Goal: Download file/media

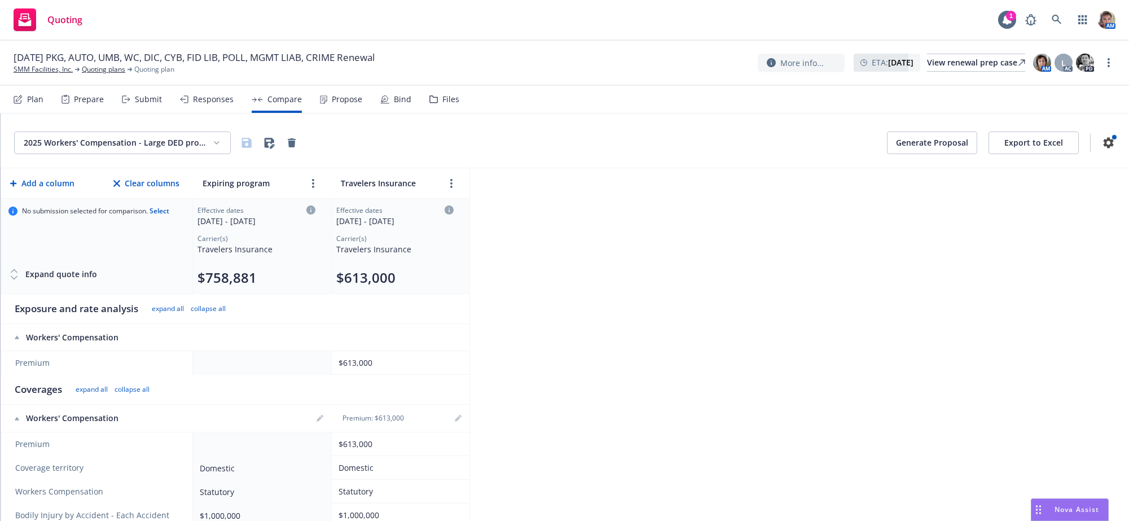
click at [1049, 508] on div "Nova Assist" at bounding box center [1076, 509] width 63 height 10
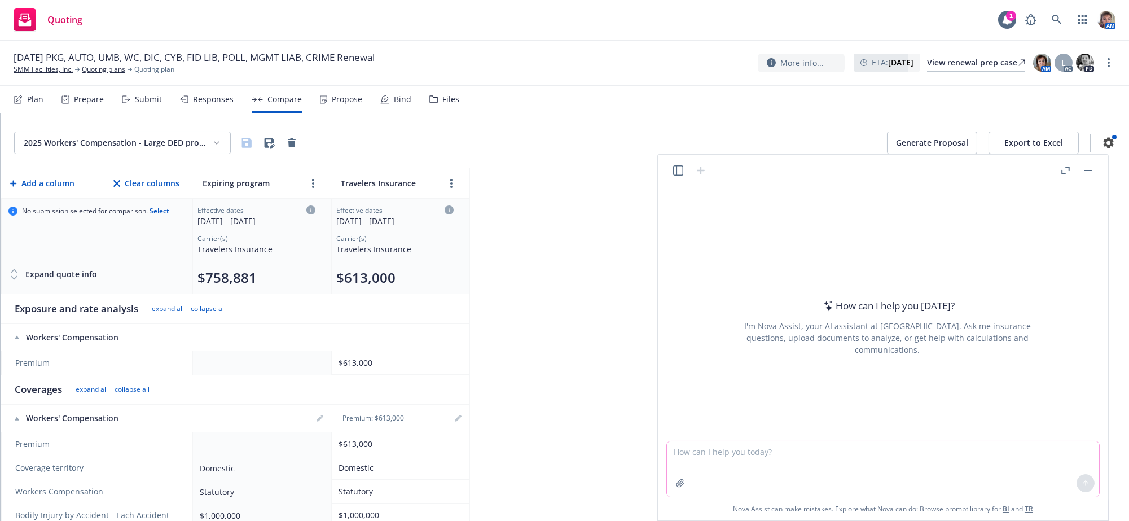
click at [786, 466] on textarea at bounding box center [883, 468] width 432 height 55
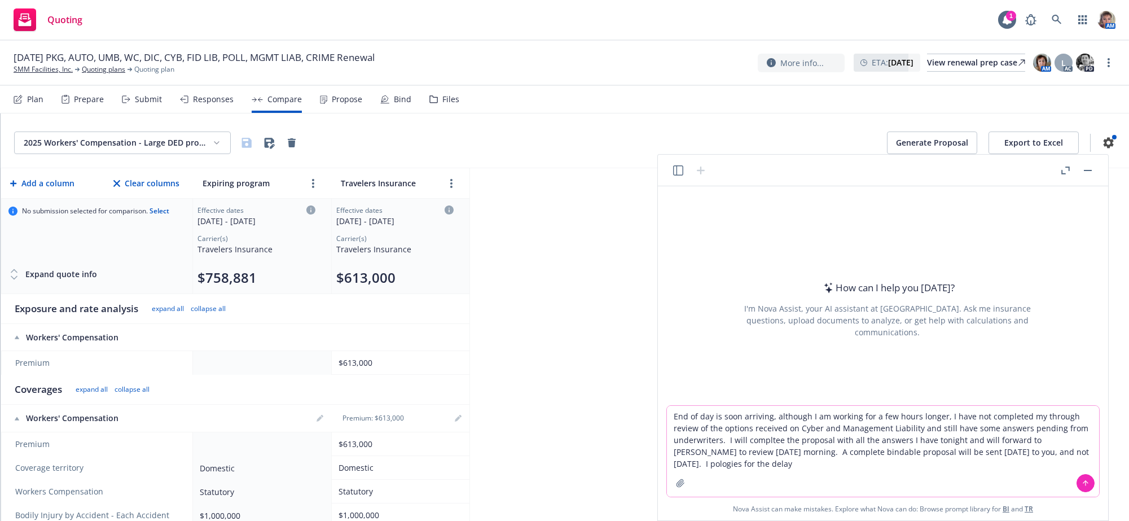
type textarea "End of day is soon arriving, although I am working for a few hours longer, I ha…"
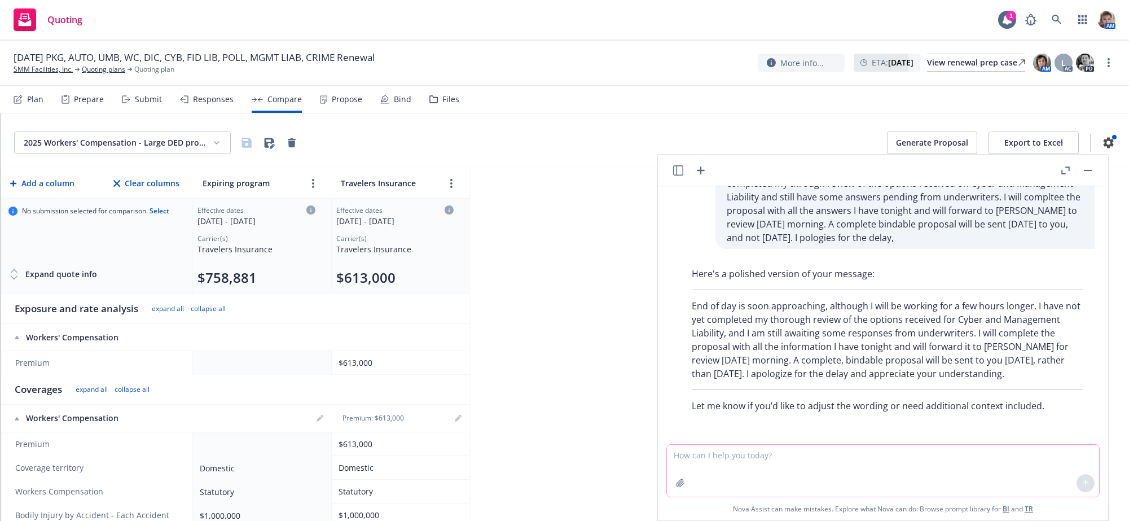
scroll to position [100, 0]
click at [879, 455] on textarea at bounding box center [883, 470] width 432 height 52
type textarea "yes please"
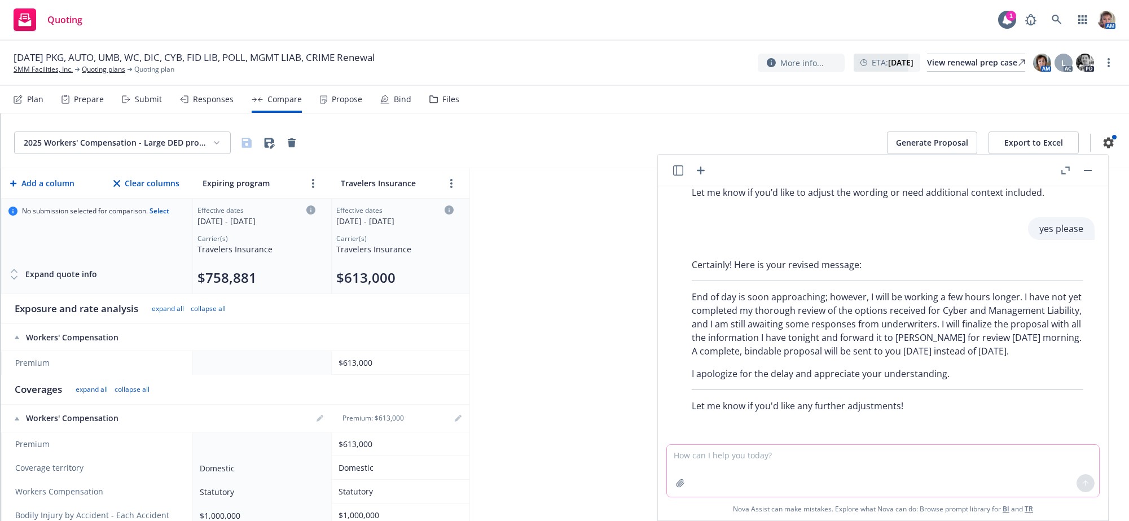
scroll to position [362, 0]
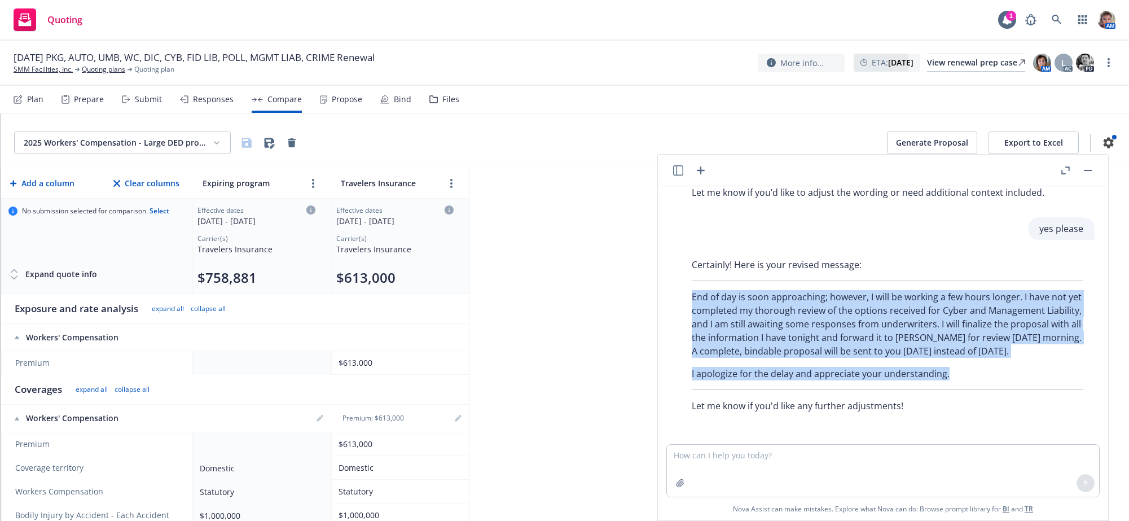
drag, startPoint x: 996, startPoint y: 366, endPoint x: 689, endPoint y: 264, distance: 323.4
click at [689, 264] on div "Certainly! Here is your revised message: End of day is soon approaching; howeve…" at bounding box center [887, 335] width 414 height 164
copy div "End of day is soon approaching; however, I will be working a few hours longer. …"
click at [998, 367] on p "I apologize for the delay and appreciate your understanding." at bounding box center [887, 374] width 391 height 14
drag, startPoint x: 998, startPoint y: 364, endPoint x: 688, endPoint y: 247, distance: 331.2
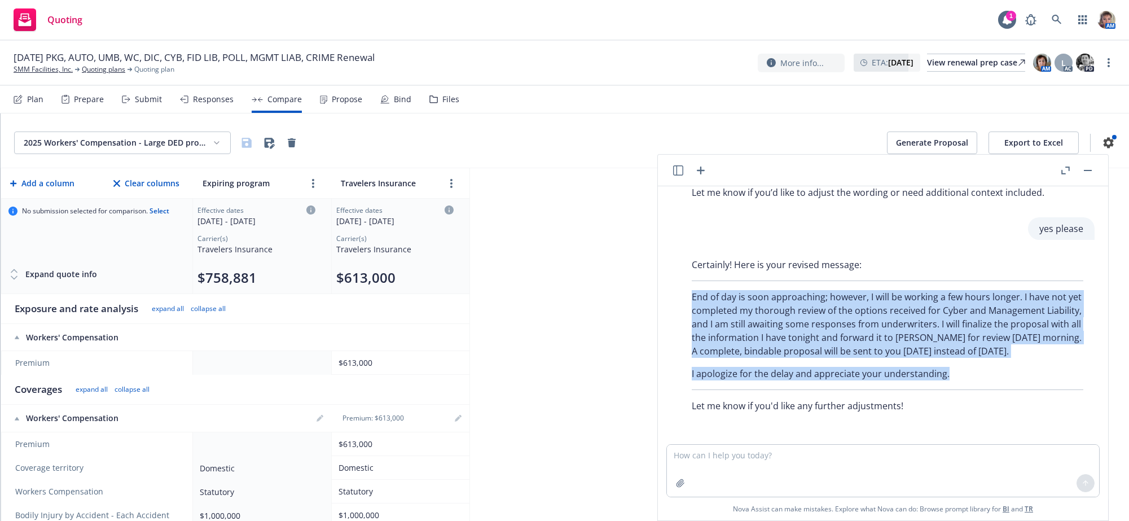
click at [688, 253] on div "Certainly! Here is your revised message: End of day is soon approaching; howeve…" at bounding box center [887, 335] width 414 height 164
copy div "End of day is soon approaching; however, I will be working a few hours longer. …"
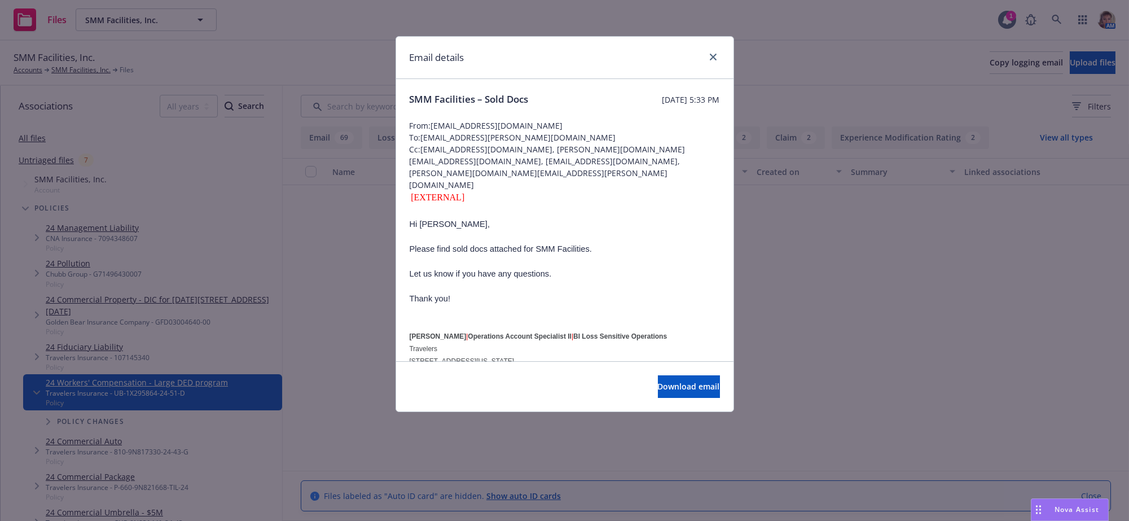
scroll to position [4910, 0]
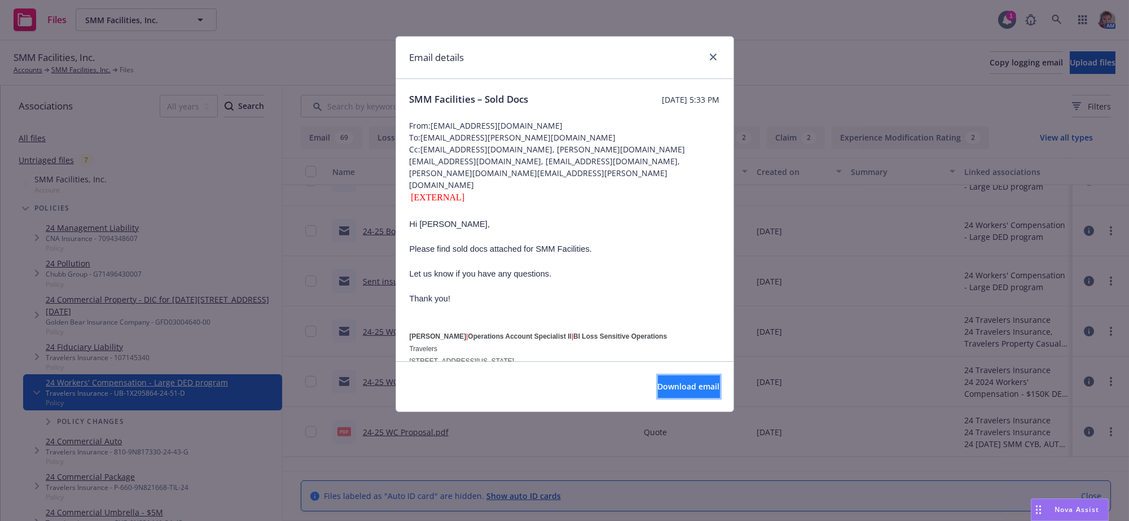
click at [661, 391] on span "Download email" at bounding box center [689, 386] width 62 height 11
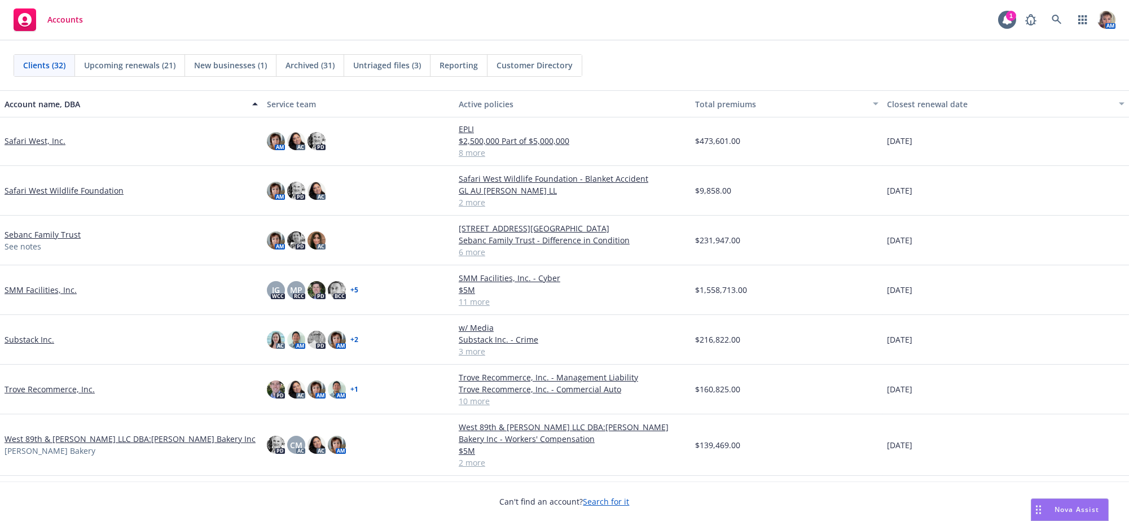
scroll to position [906, 0]
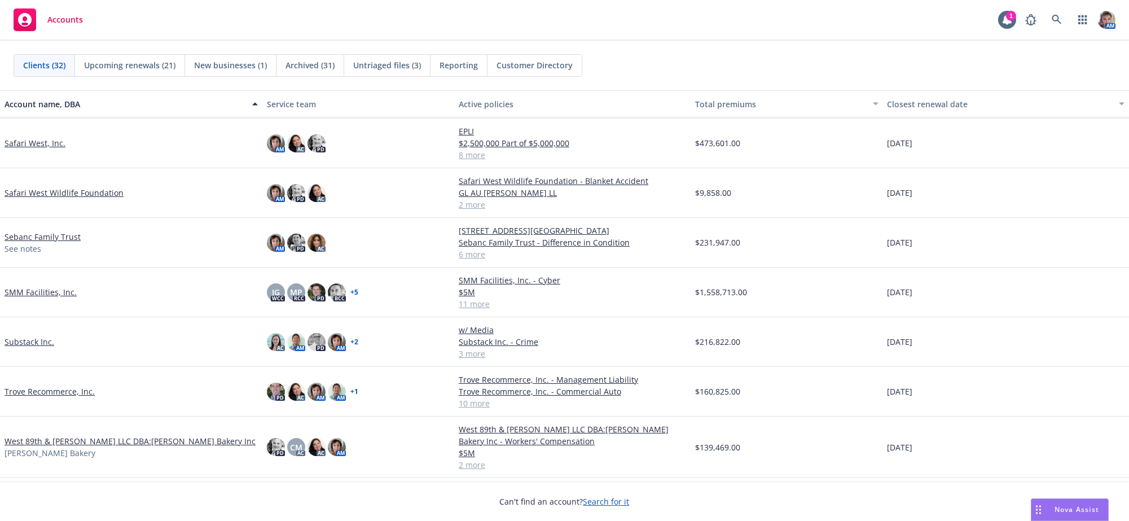
click at [21, 298] on link "SMM Facilities, Inc." at bounding box center [41, 292] width 72 height 12
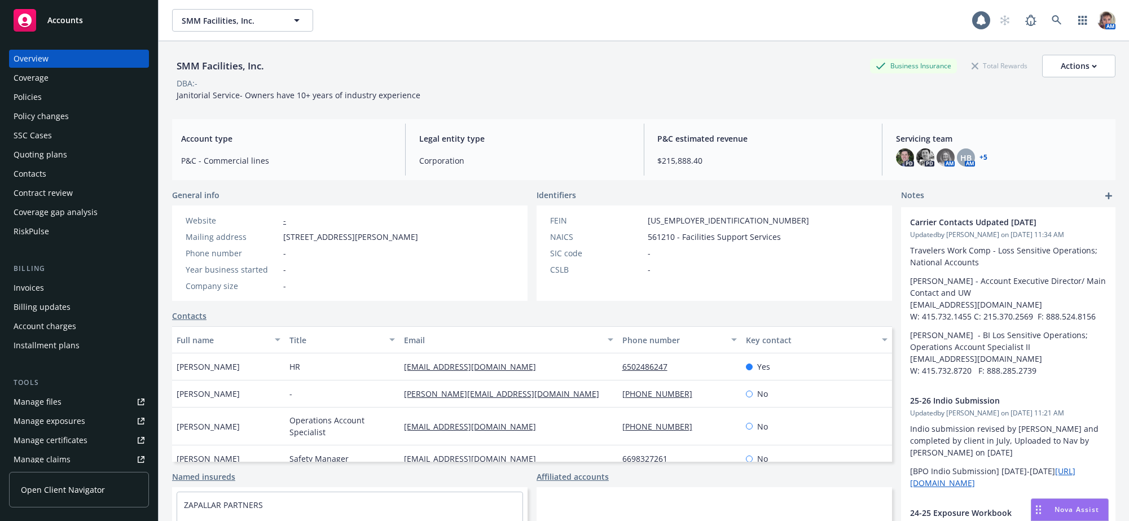
click at [22, 106] on div "Policies" at bounding box center [28, 97] width 28 height 18
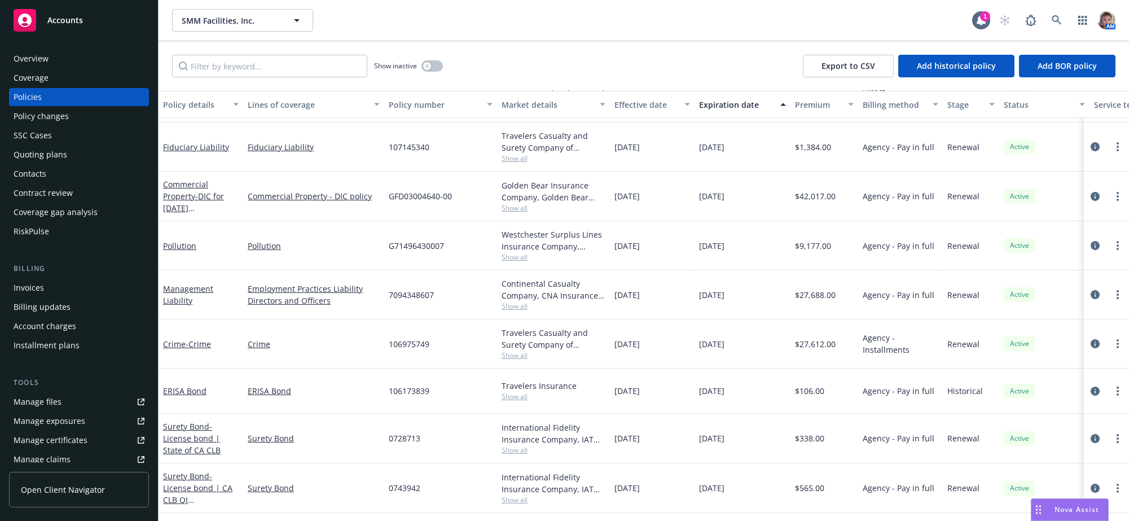
scroll to position [256, 0]
click at [282, 77] on input "Filter by keyword..." at bounding box center [269, 66] width 195 height 23
type input "package"
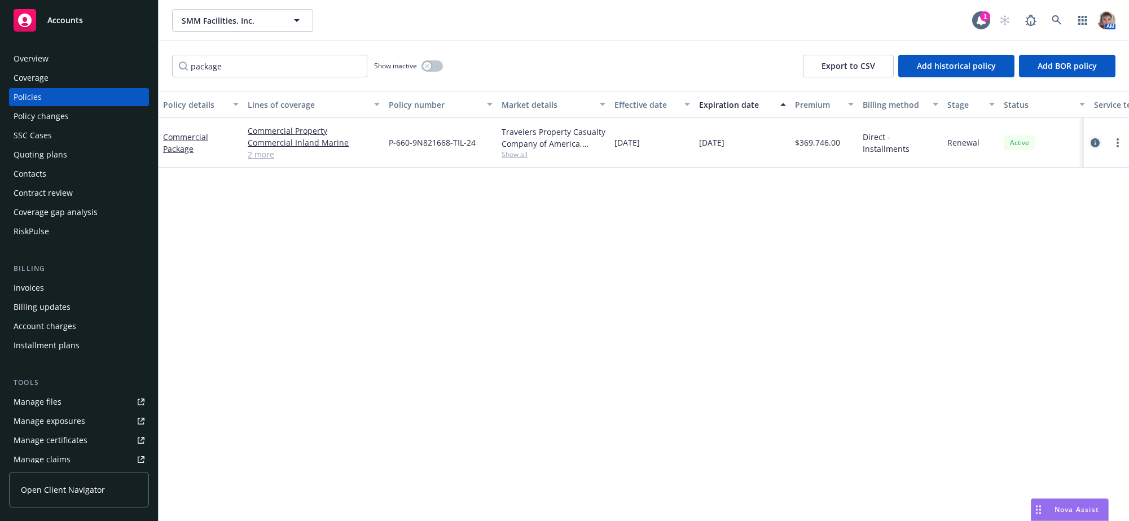
click at [1095, 147] on icon "circleInformation" at bounding box center [1094, 142] width 9 height 9
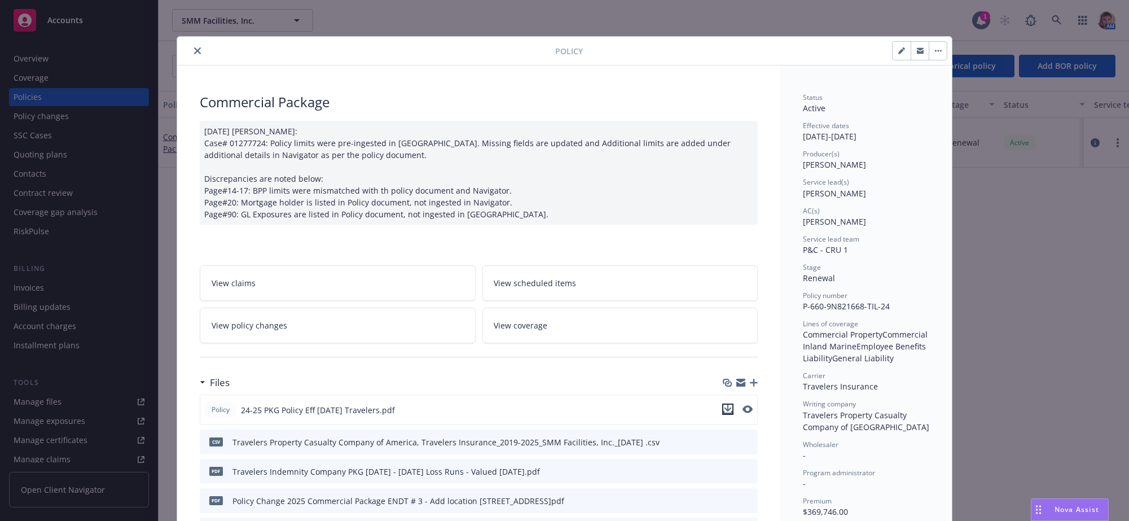
click at [724, 413] on icon "download file" at bounding box center [727, 408] width 9 height 9
